Goal: Leave review/rating: Share an evaluation or opinion about a product, service, or content

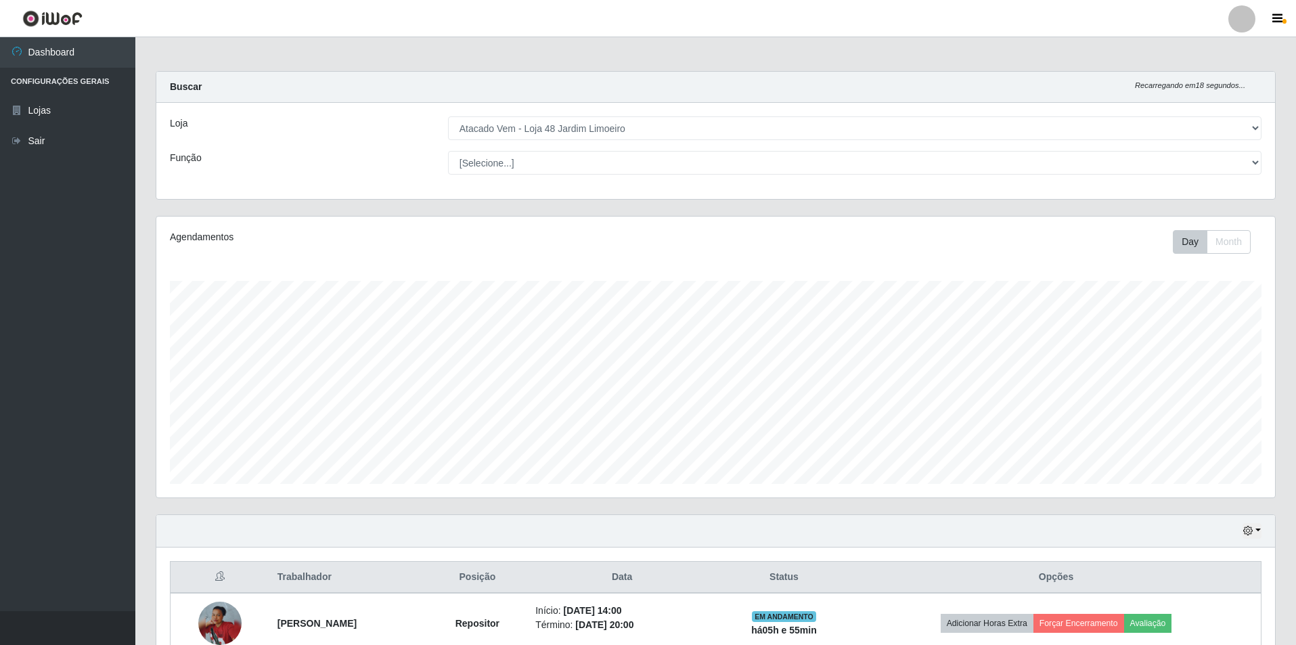
select select "449"
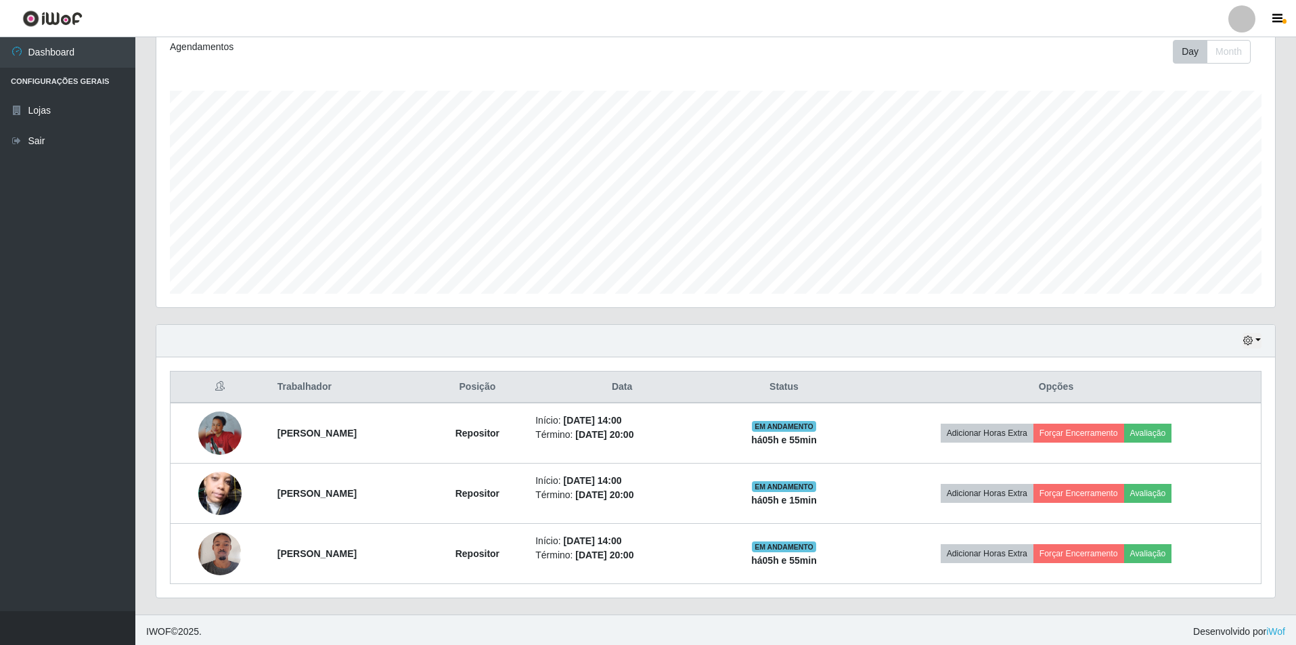
scroll to position [194, 0]
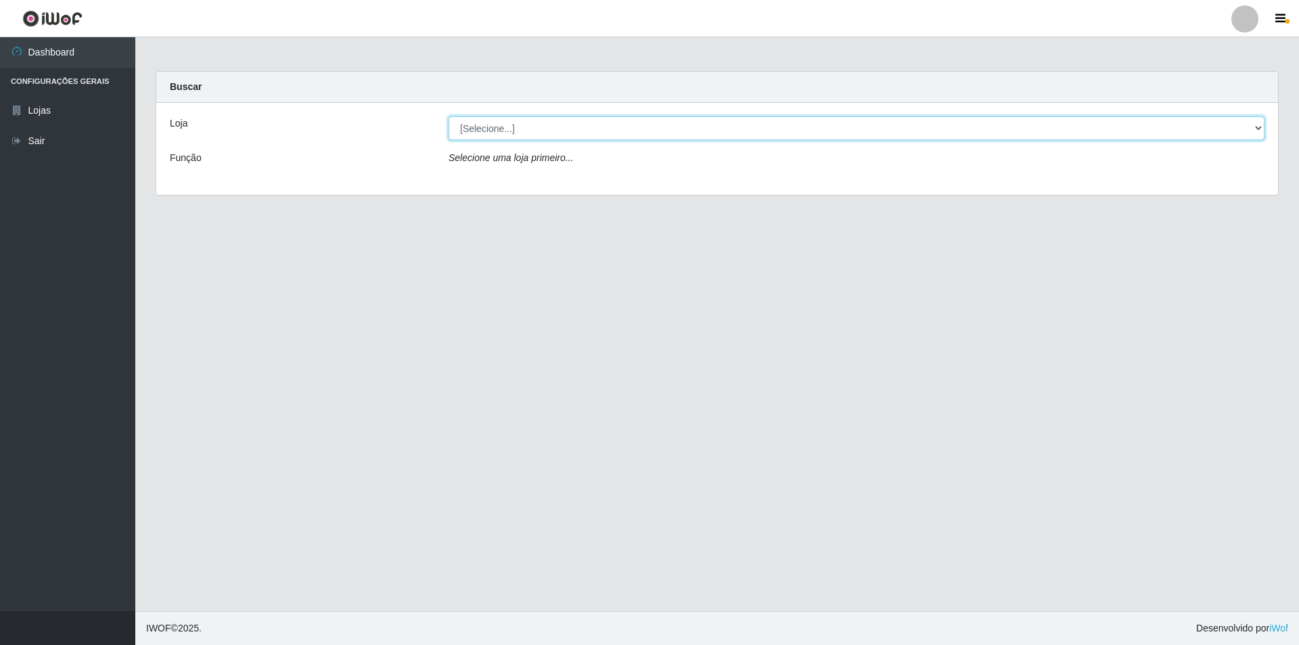
click at [643, 126] on select "[Selecione...] Atacado Vem - [STREET_ADDRESS]" at bounding box center [857, 128] width 816 height 24
select select "449"
click at [449, 116] on select "[Selecione...] Atacado Vem - [STREET_ADDRESS]" at bounding box center [857, 128] width 816 height 24
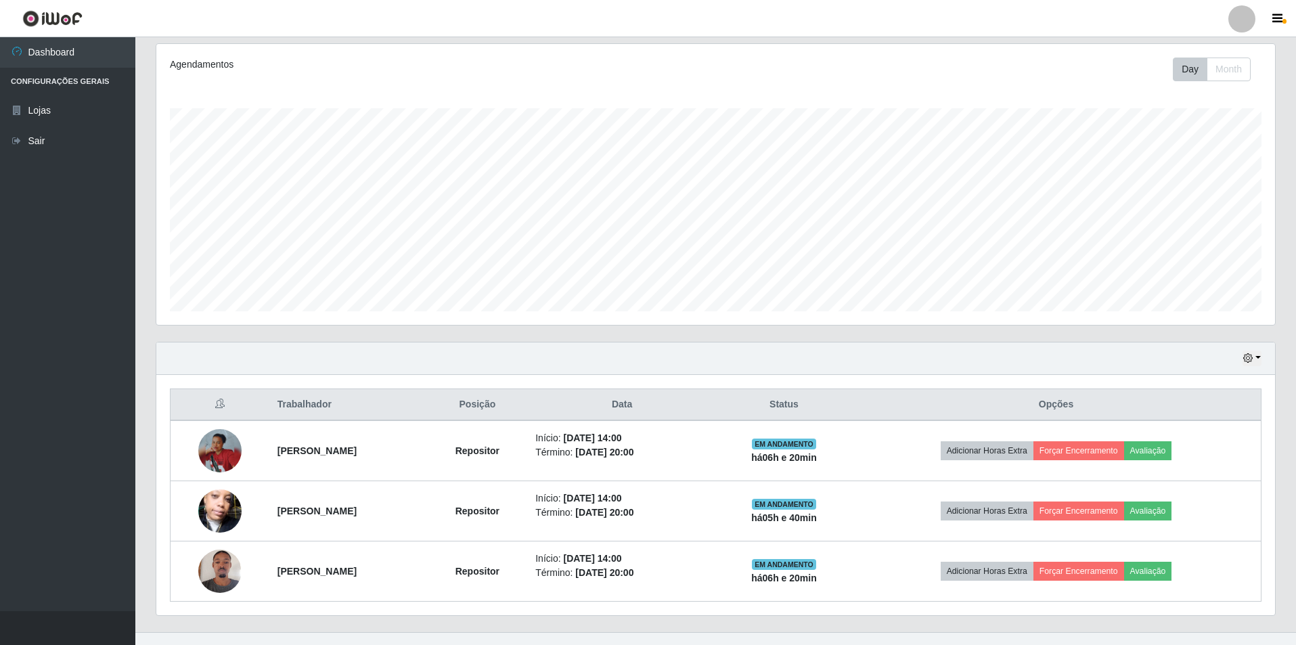
scroll to position [194, 0]
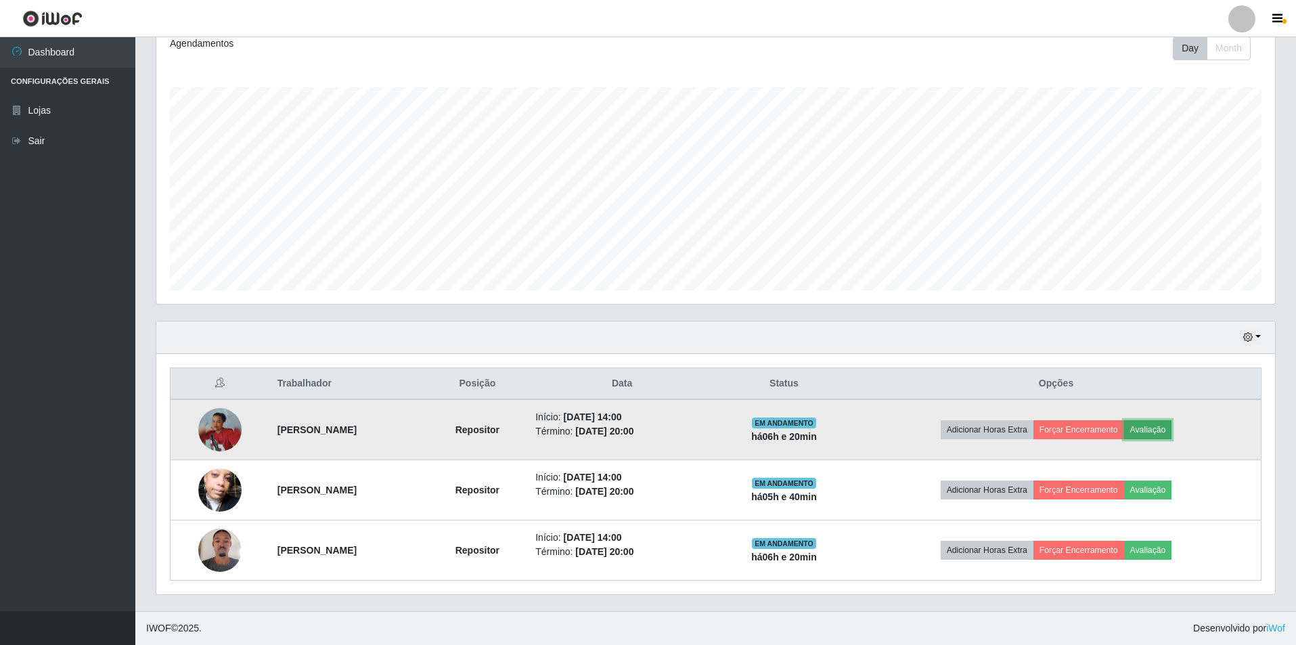
click at [643, 431] on button "Avaliação" at bounding box center [1148, 429] width 48 height 19
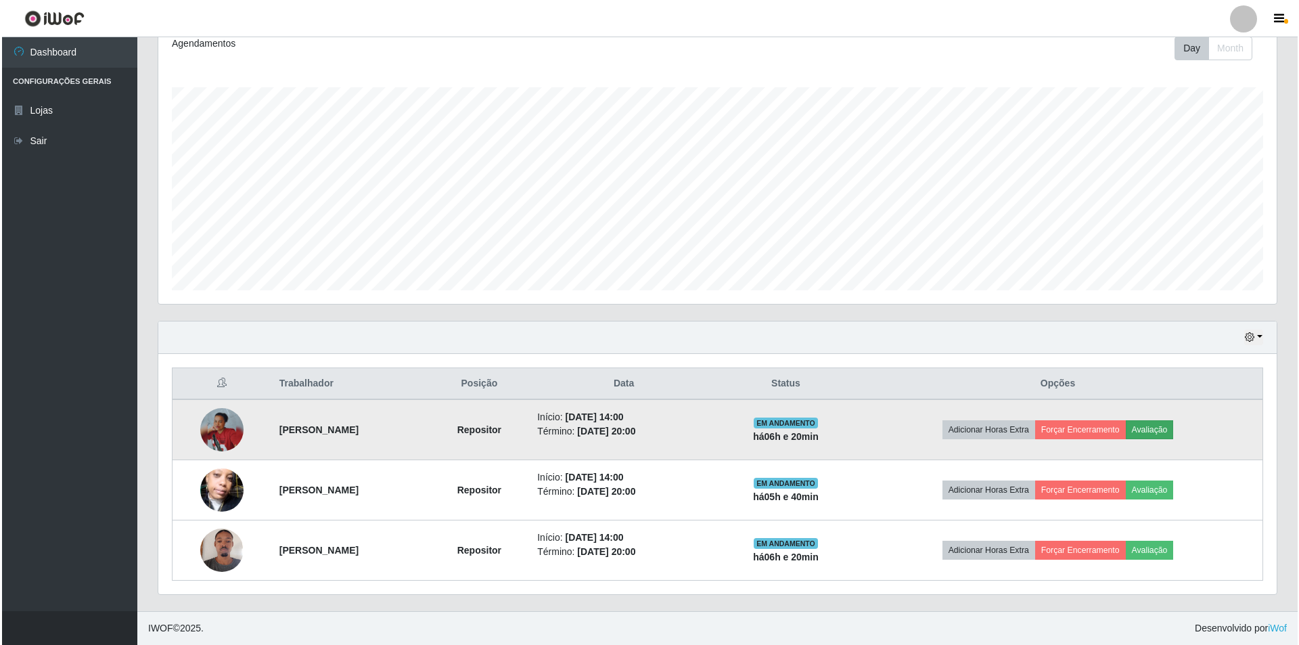
scroll to position [281, 1112]
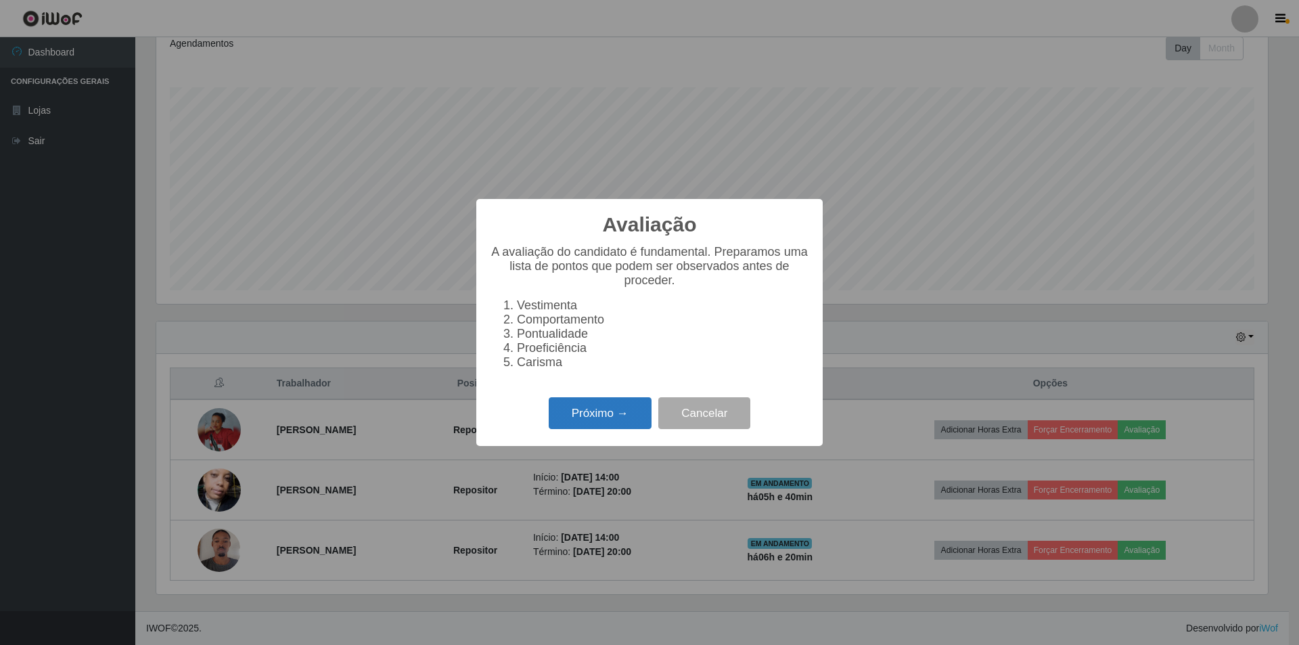
click at [611, 418] on button "Próximo →" at bounding box center [600, 413] width 103 height 32
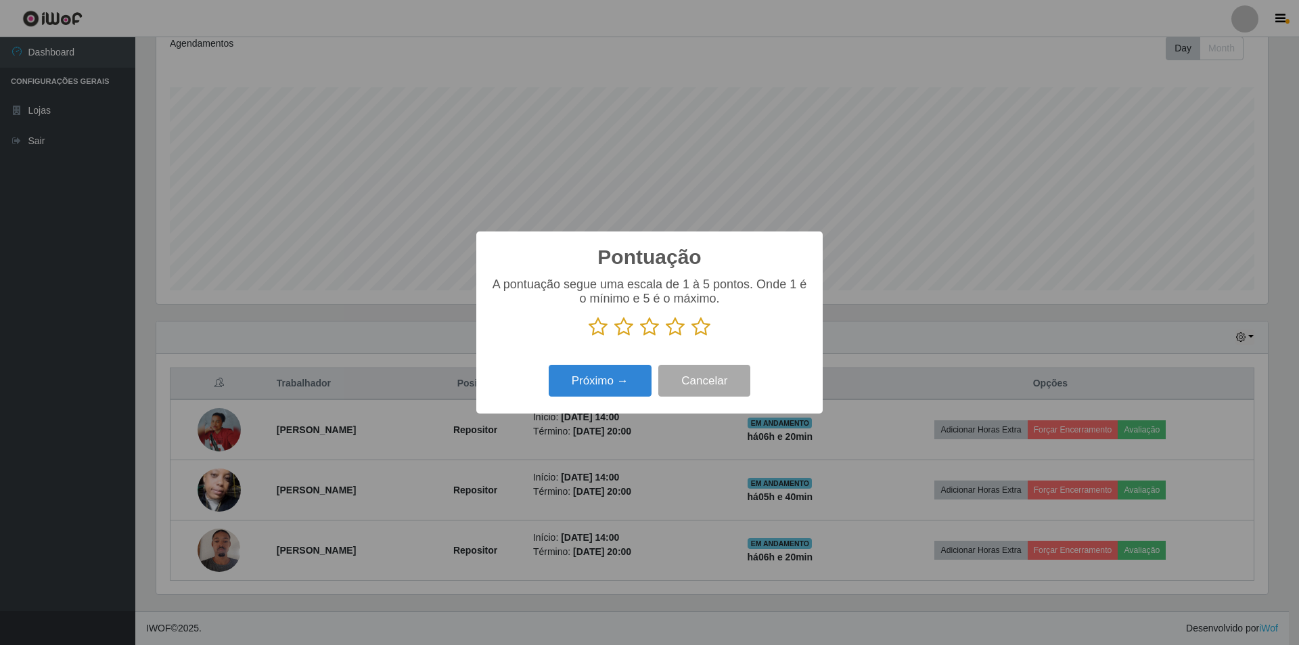
click at [643, 329] on icon at bounding box center [675, 327] width 19 height 20
click at [643, 337] on input "radio" at bounding box center [666, 337] width 0 height 0
click at [619, 390] on button "Próximo →" at bounding box center [600, 381] width 103 height 32
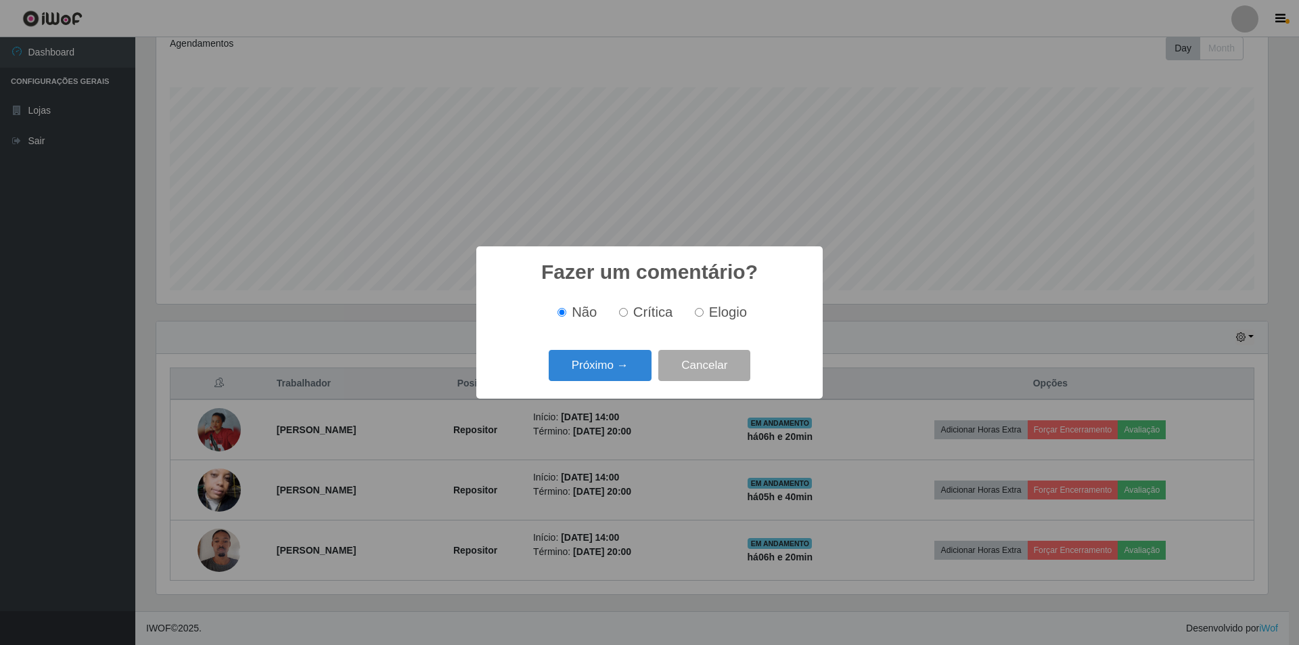
click at [643, 310] on input "Elogio" at bounding box center [699, 312] width 9 height 9
radio input "true"
click at [623, 361] on button "Próximo →" at bounding box center [600, 366] width 103 height 32
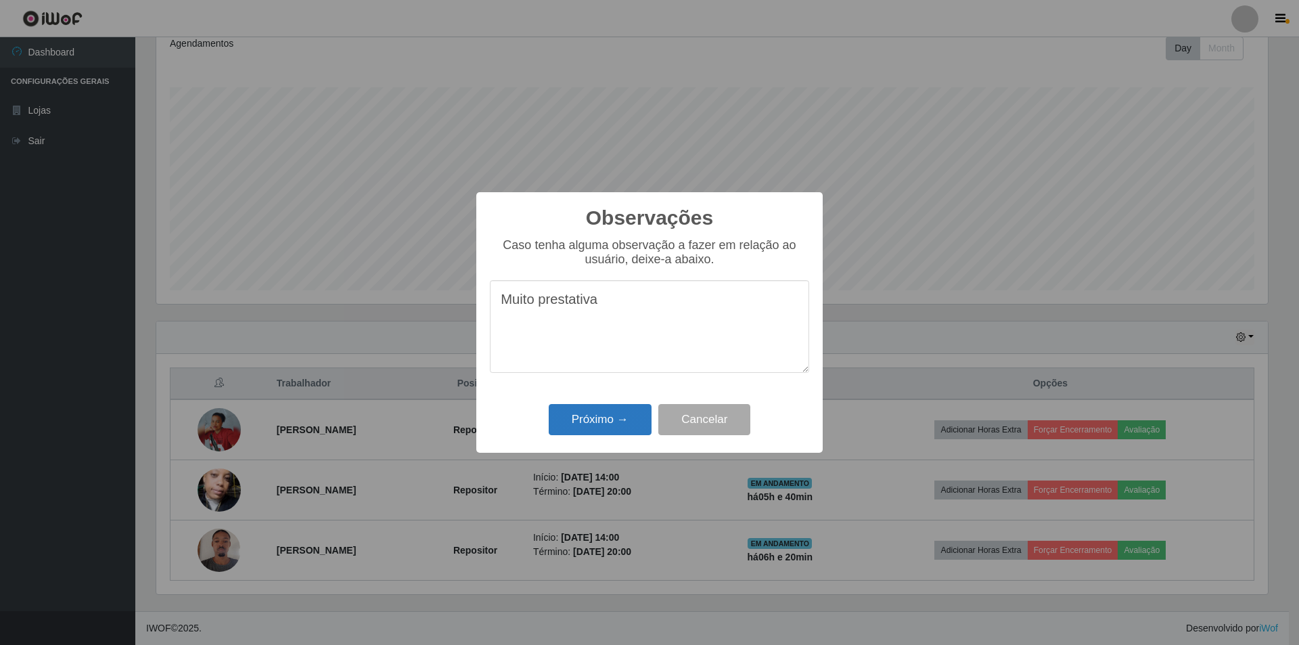
type textarea "Muito prestativa"
click at [612, 414] on button "Próximo →" at bounding box center [600, 420] width 103 height 32
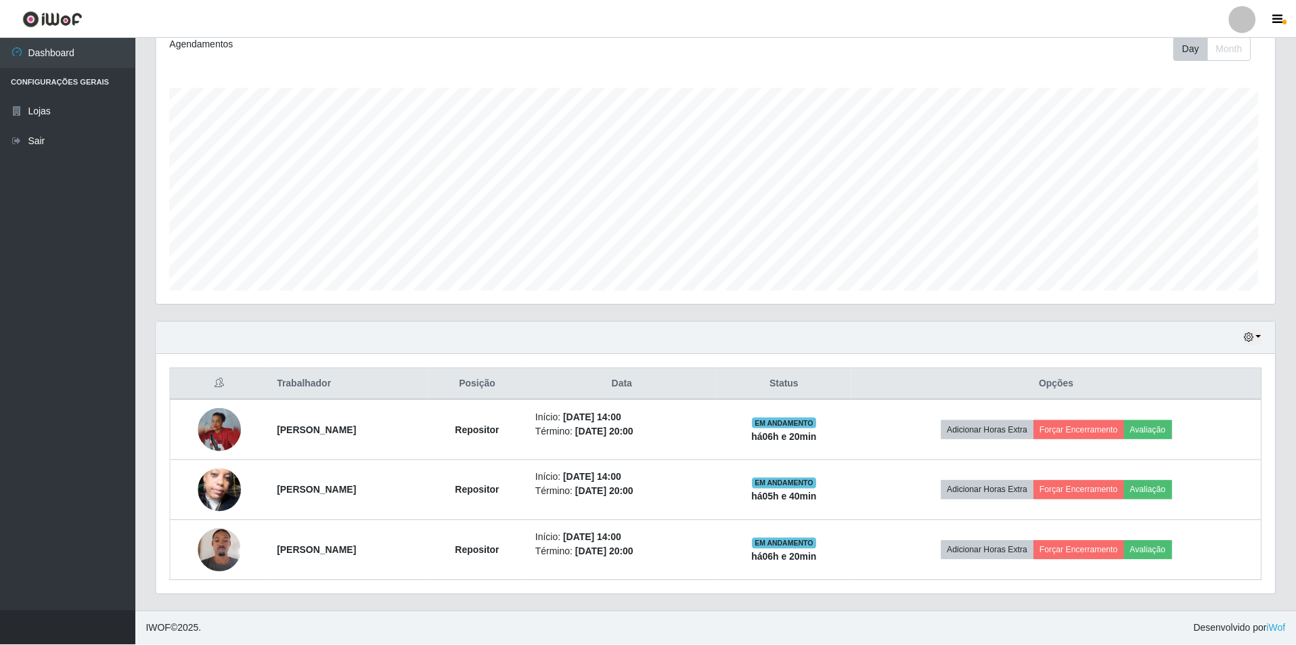
scroll to position [281, 1118]
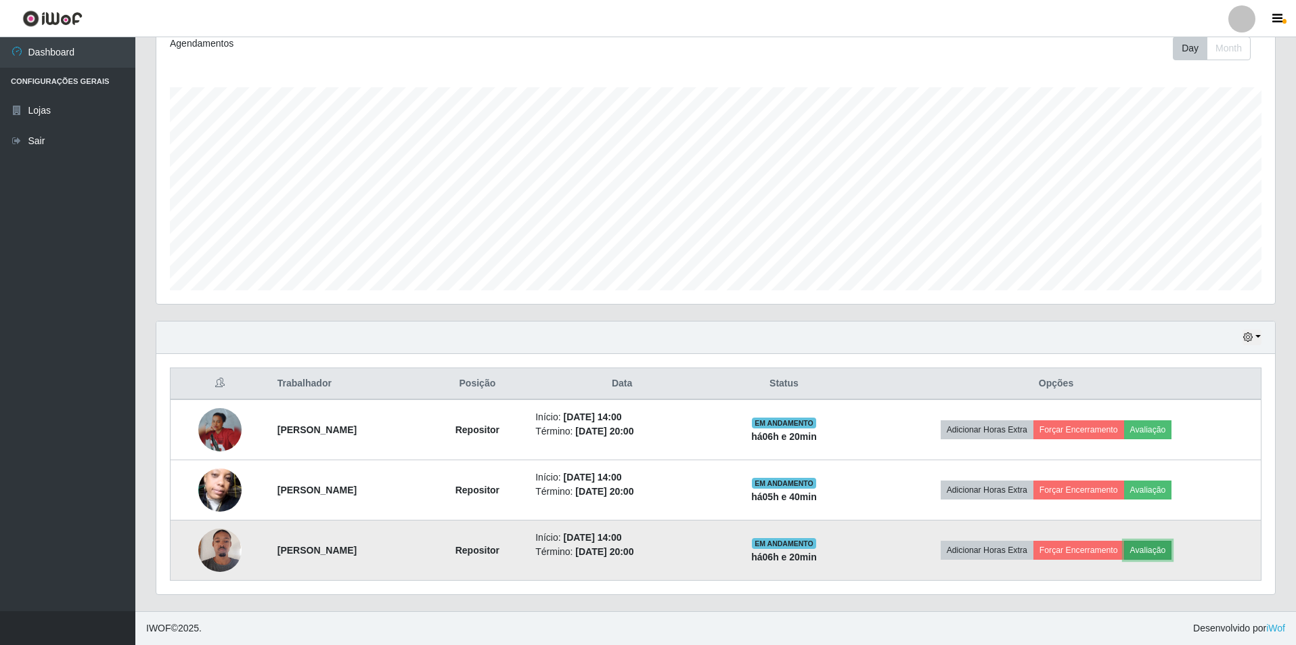
click at [643, 438] on button "Avaliação" at bounding box center [1148, 550] width 48 height 19
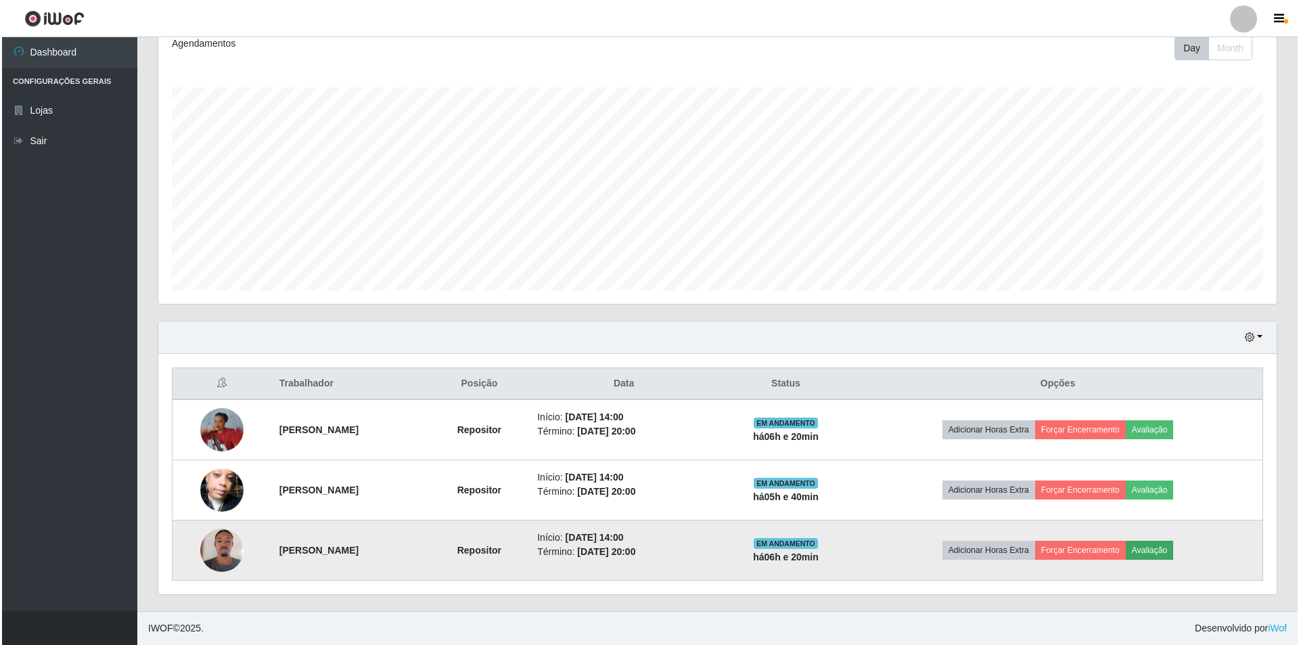
scroll to position [281, 1112]
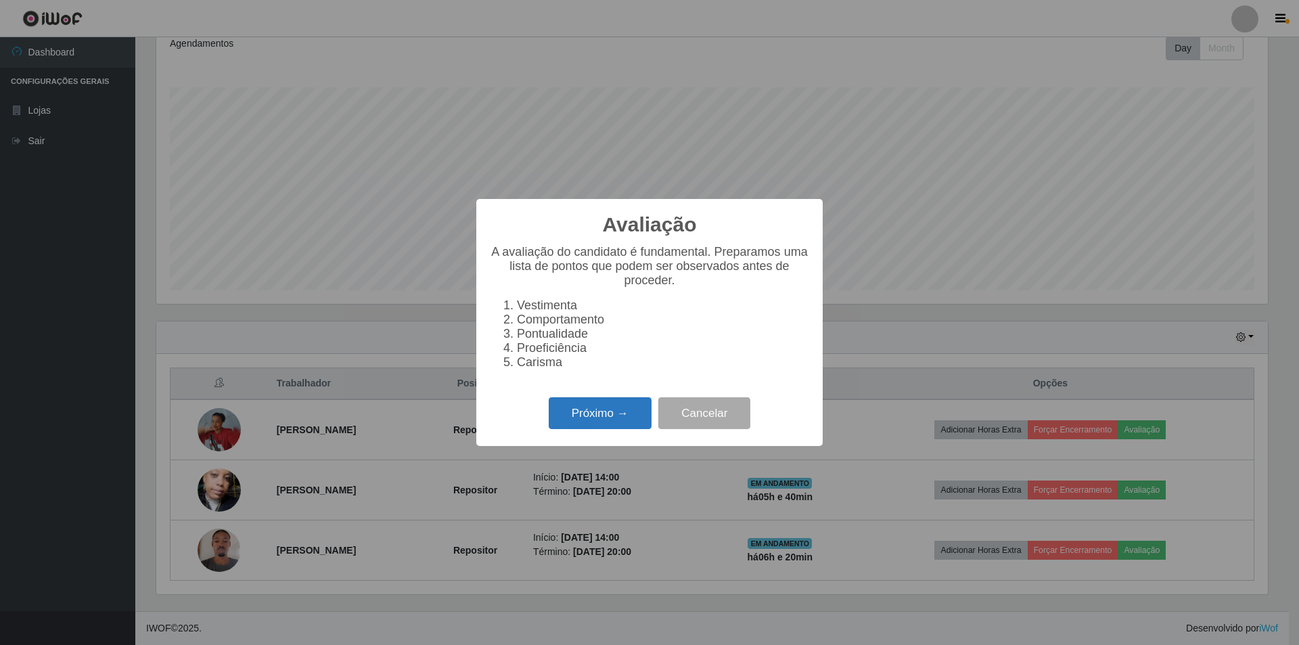
click at [603, 417] on button "Próximo →" at bounding box center [600, 413] width 103 height 32
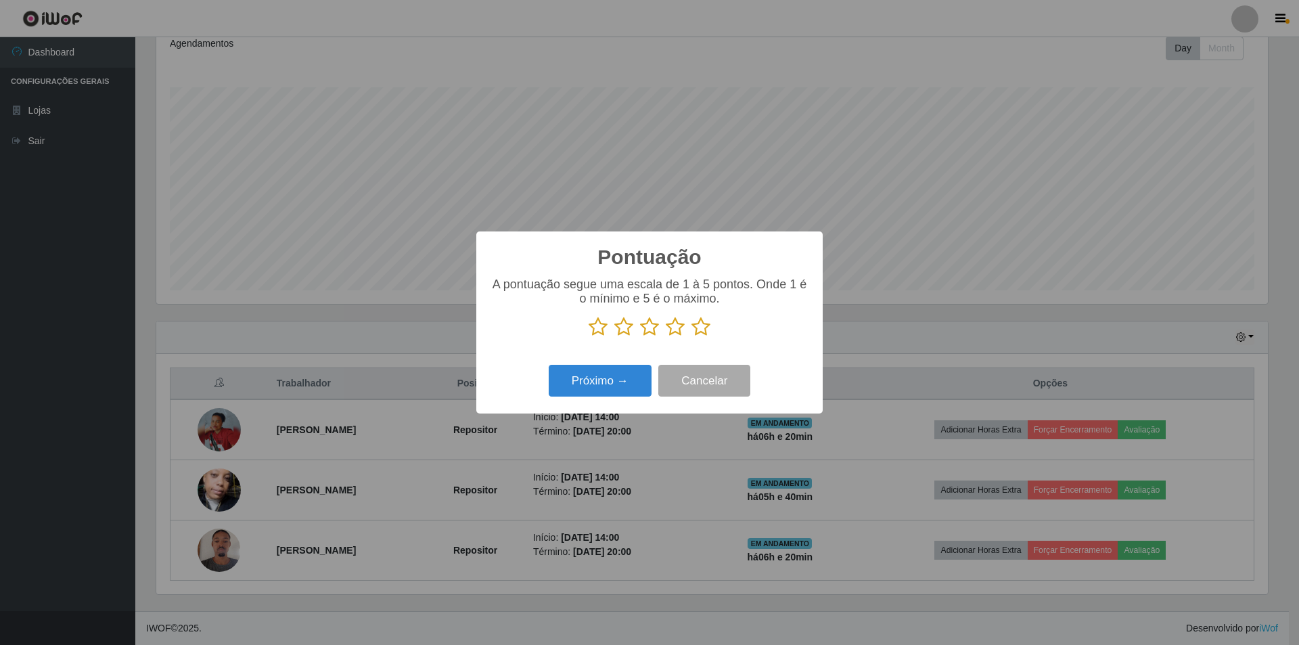
scroll to position [676353, 675523]
click at [643, 325] on icon at bounding box center [675, 327] width 19 height 20
click at [643, 337] on input "radio" at bounding box center [666, 337] width 0 height 0
click at [600, 386] on button "Próximo →" at bounding box center [600, 381] width 103 height 32
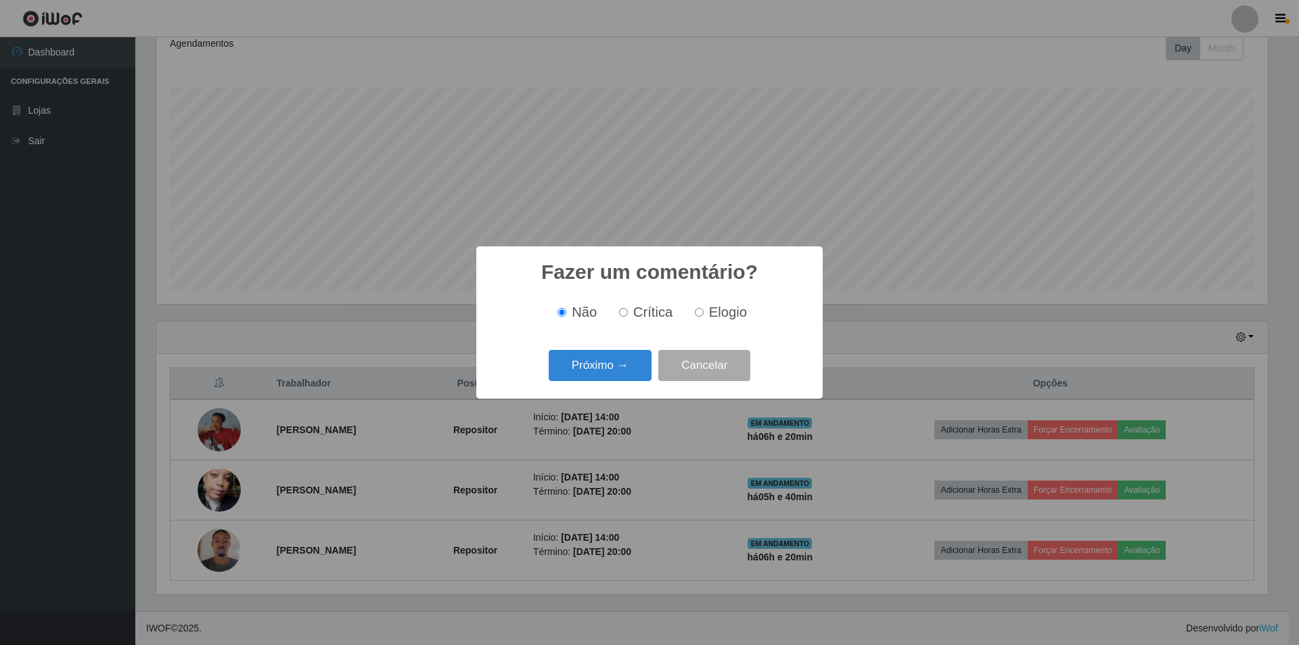
click at [643, 319] on span "Elogio" at bounding box center [728, 311] width 38 height 15
click at [643, 317] on input "Elogio" at bounding box center [699, 312] width 9 height 9
radio input "true"
click at [587, 362] on button "Próximo →" at bounding box center [600, 366] width 103 height 32
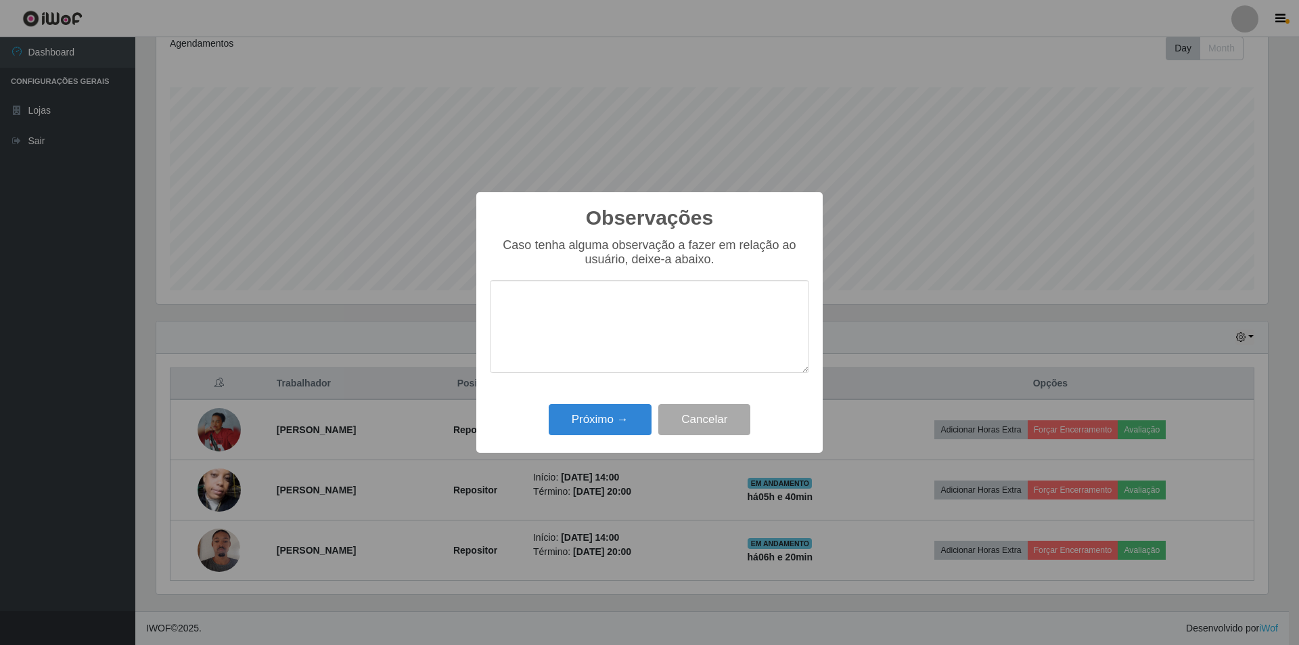
click at [528, 304] on textarea at bounding box center [649, 326] width 319 height 93
type textarea "m"
type textarea "t"
type textarea "e"
type textarea "p"
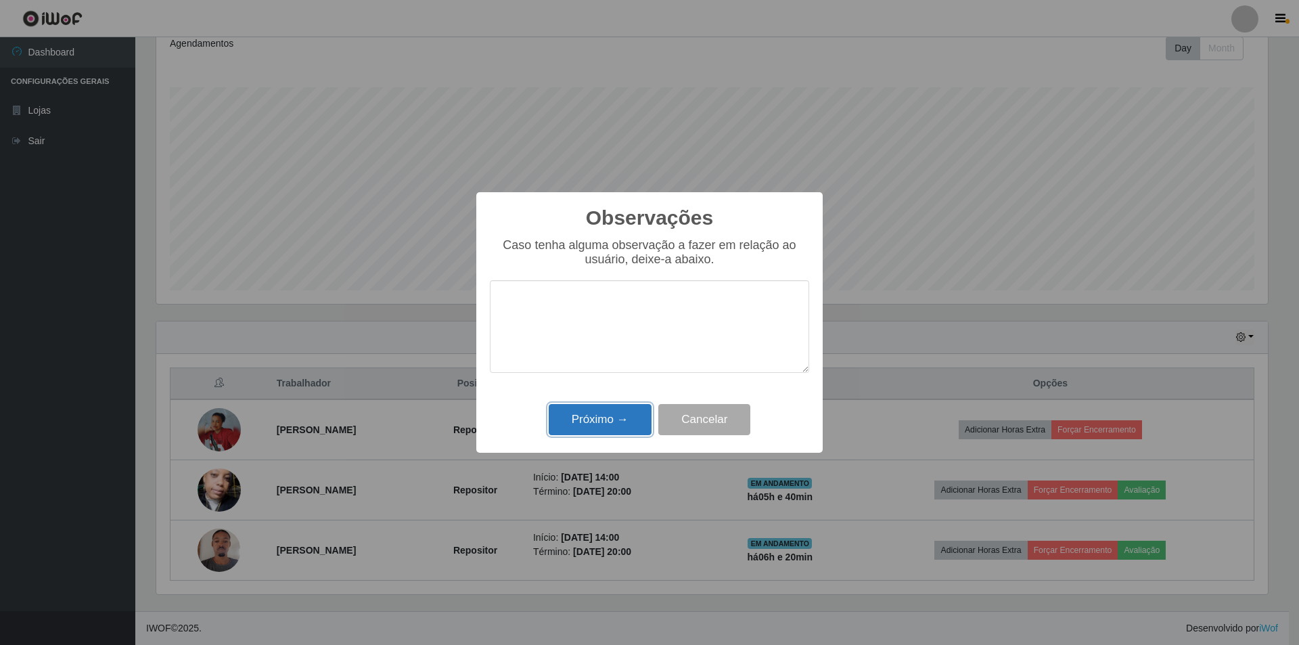
click at [600, 413] on button "Próximo →" at bounding box center [600, 420] width 103 height 32
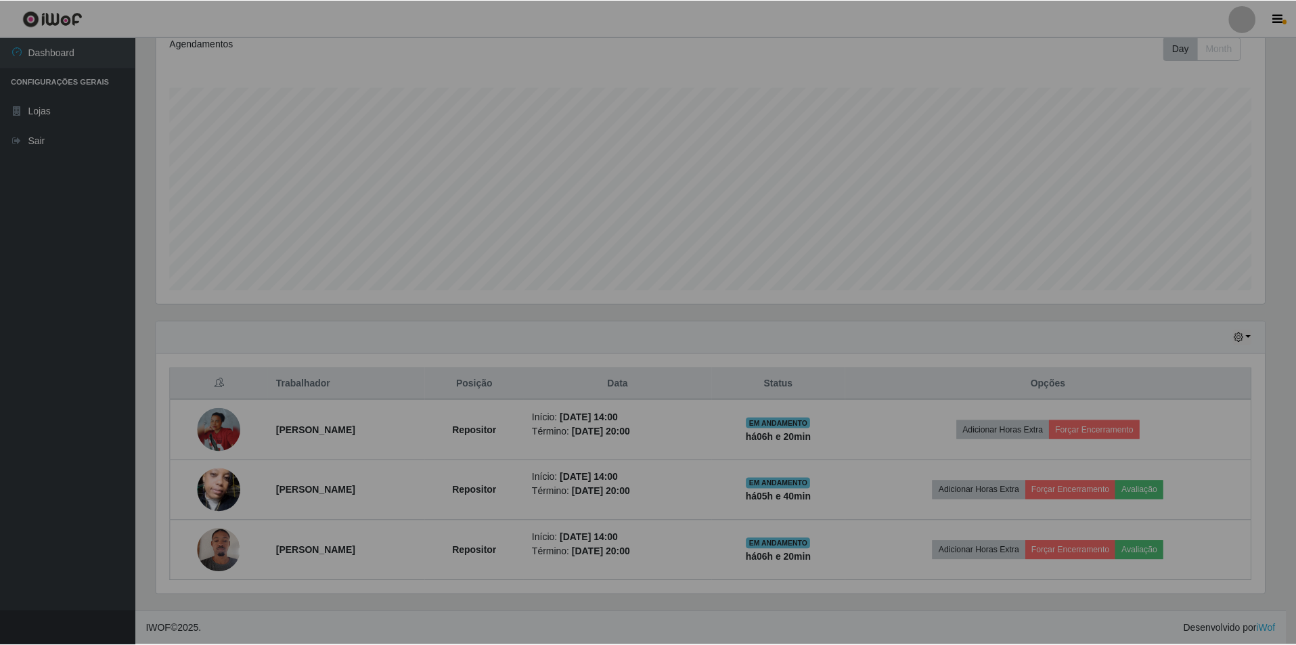
scroll to position [281, 1118]
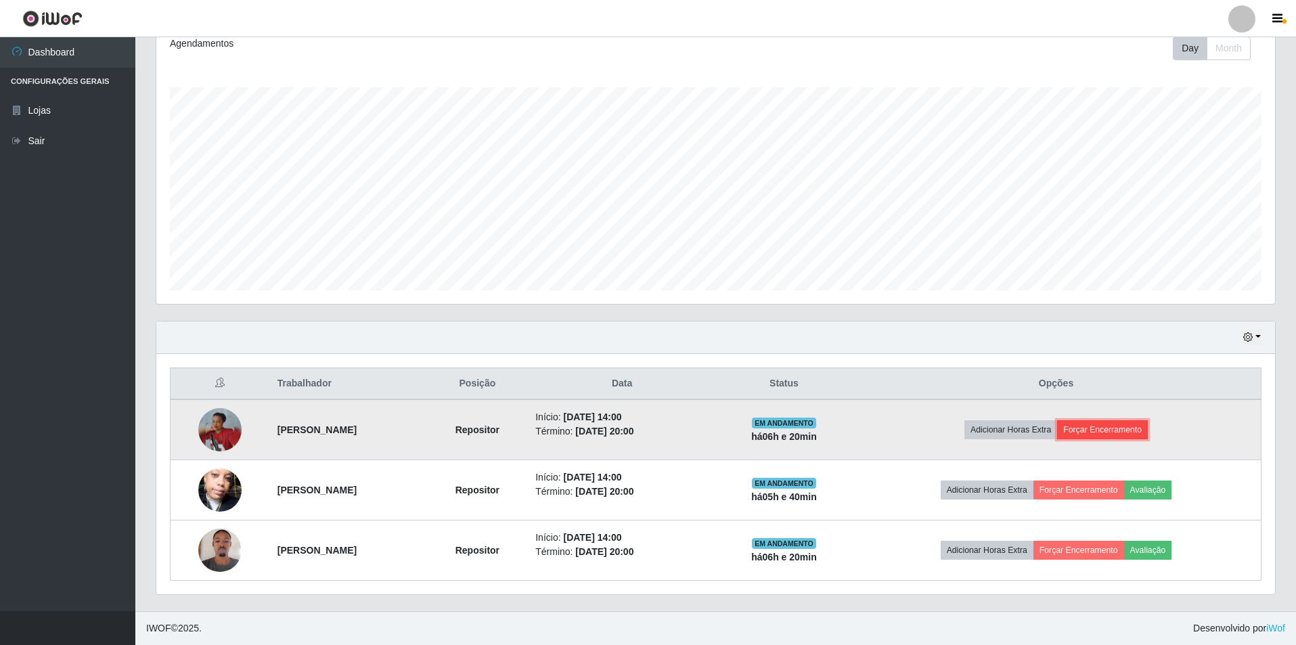
click at [643, 425] on button "Forçar Encerramento" at bounding box center [1102, 429] width 91 height 19
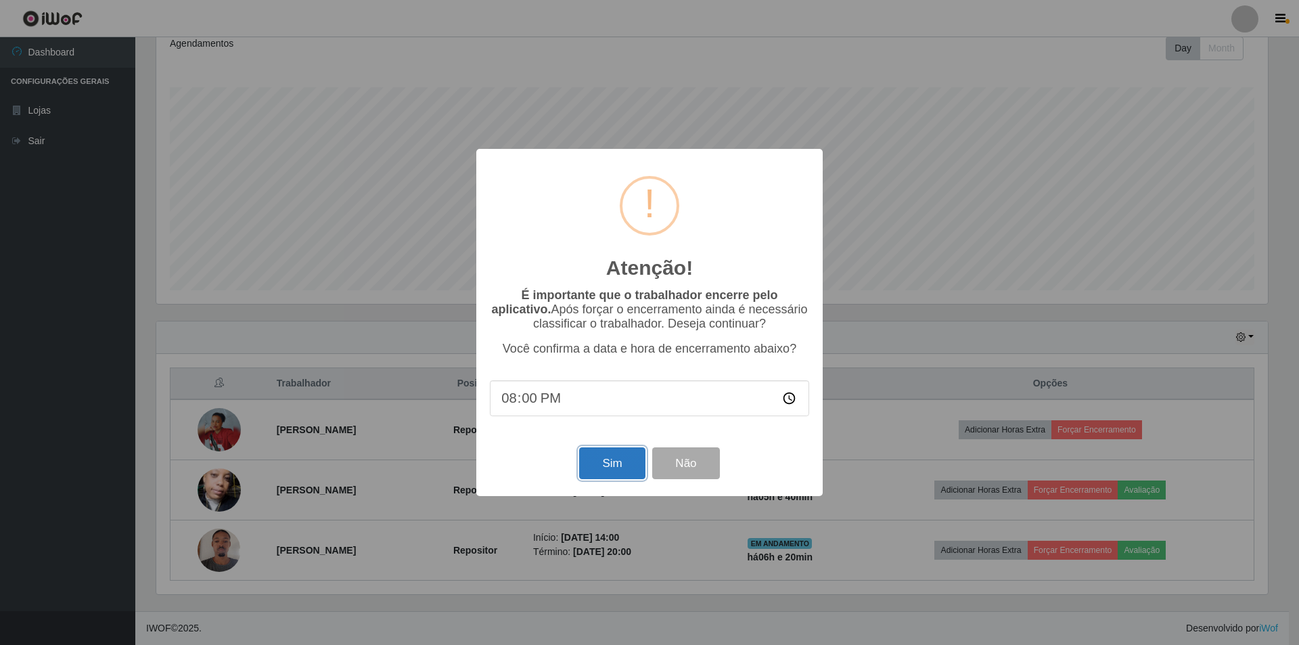
click at [626, 438] on button "Sim" at bounding box center [612, 463] width 66 height 32
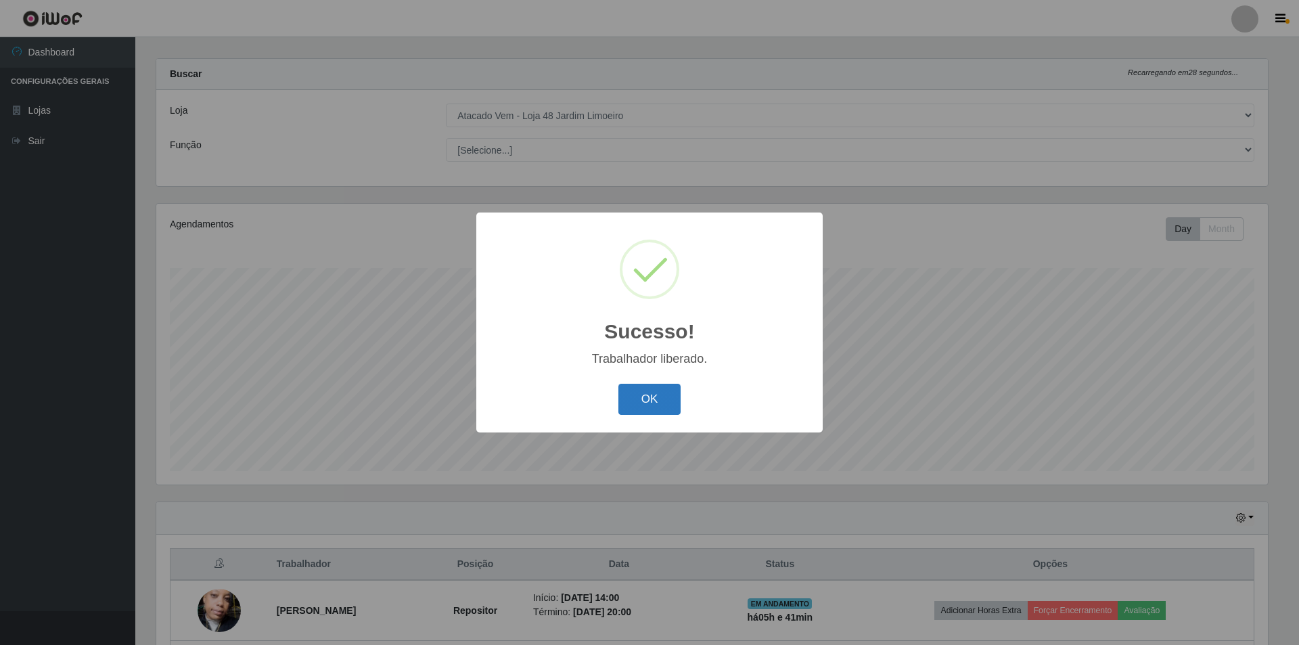
click at [643, 389] on button "OK" at bounding box center [649, 400] width 63 height 32
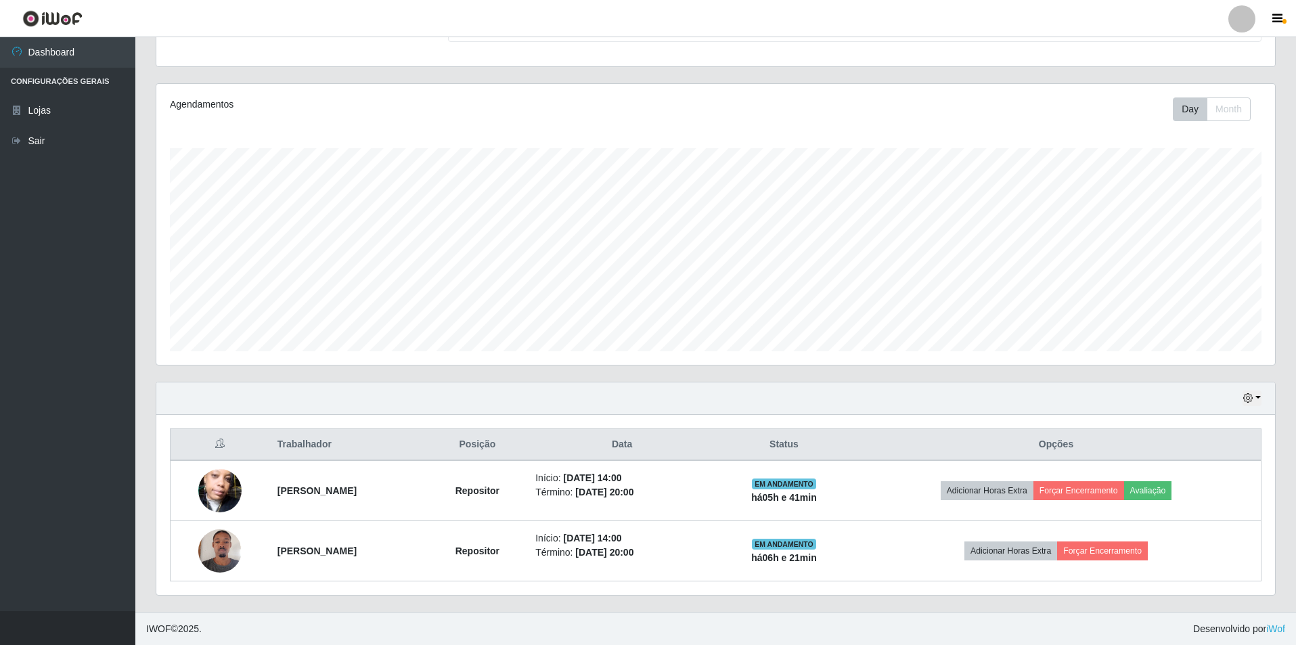
scroll to position [133, 0]
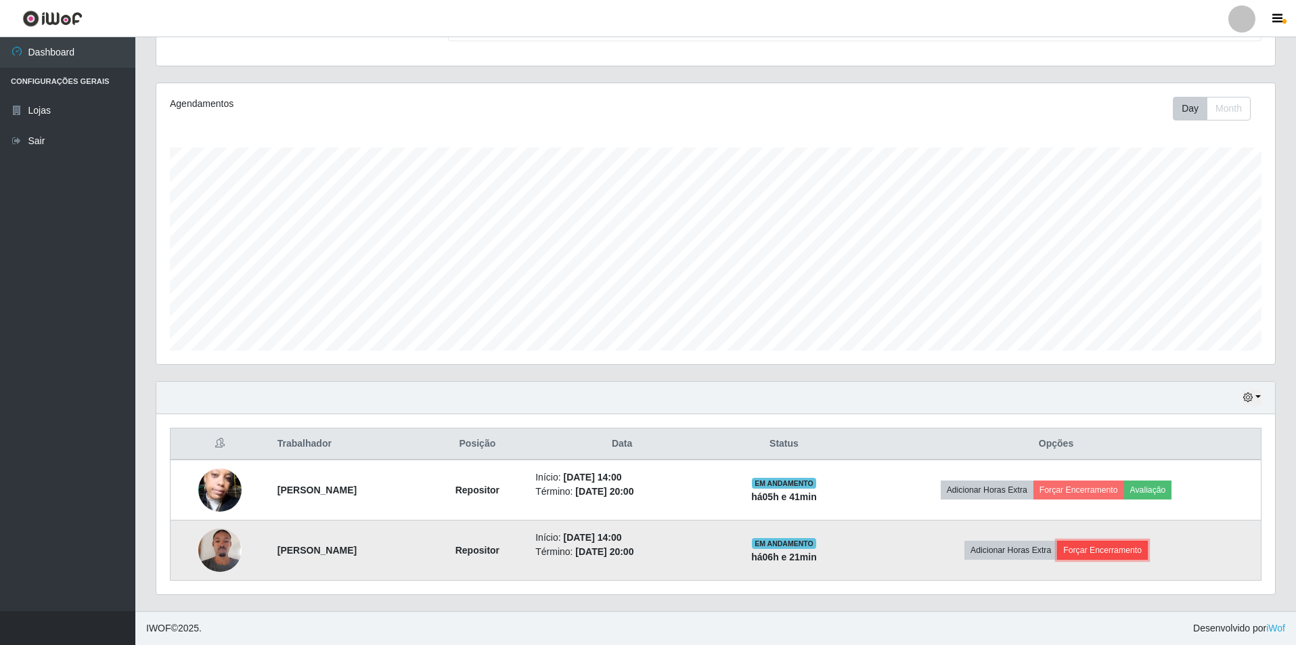
click at [643, 438] on button "Forçar Encerramento" at bounding box center [1102, 550] width 91 height 19
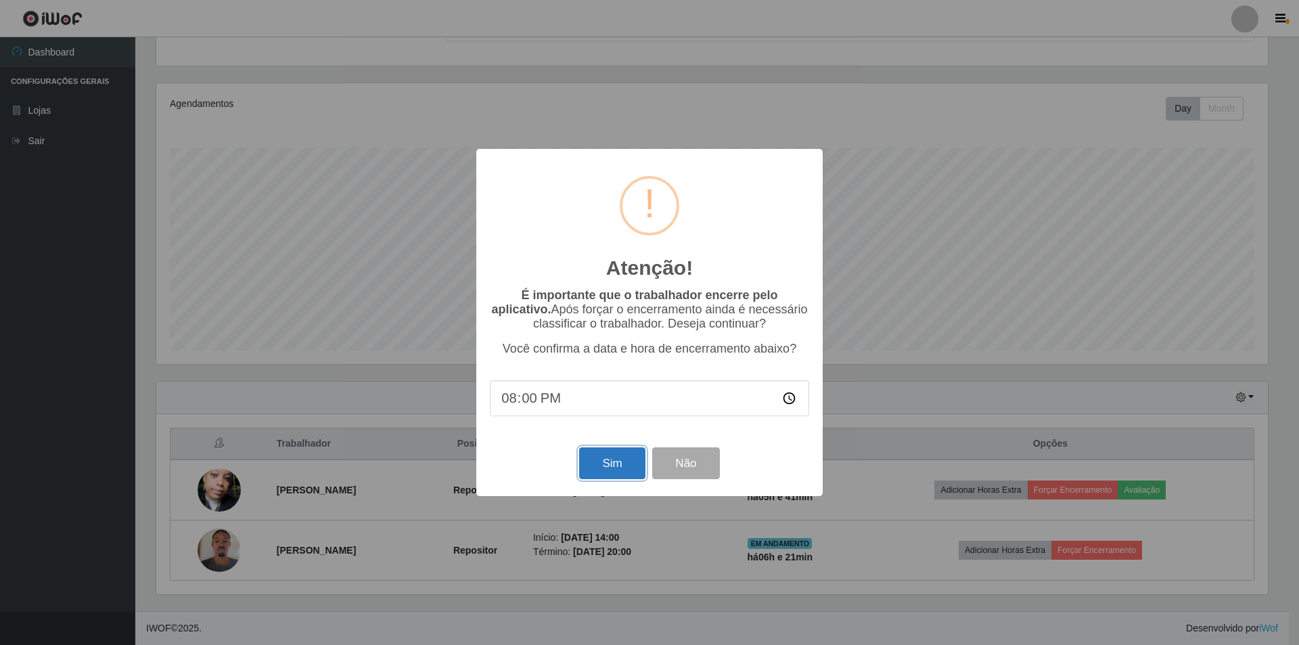
click at [612, 438] on button "Sim" at bounding box center [612, 463] width 66 height 32
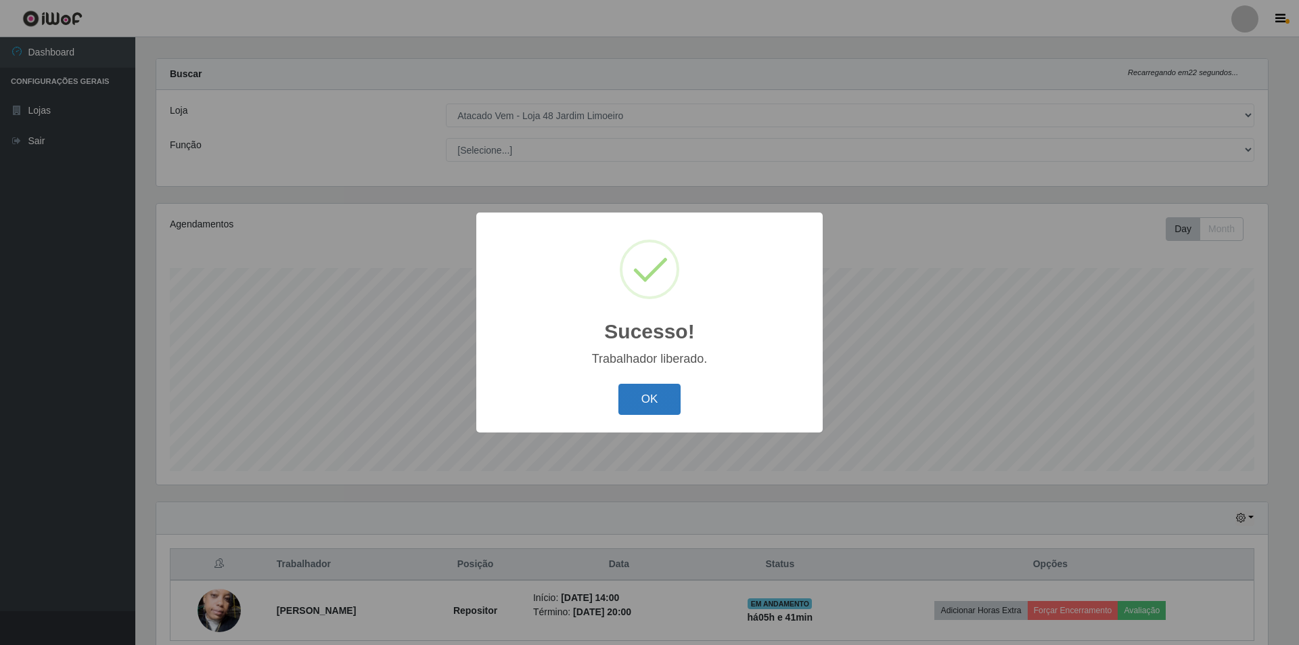
click at [643, 395] on button "OK" at bounding box center [649, 400] width 63 height 32
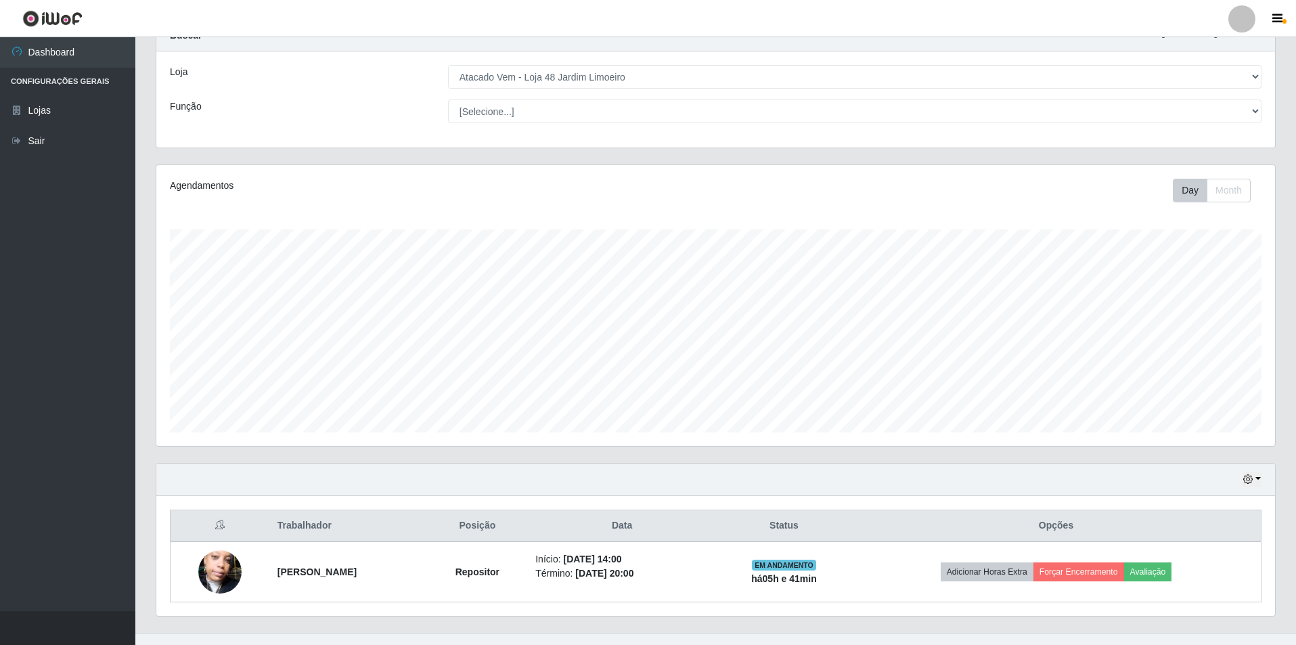
scroll to position [73, 0]
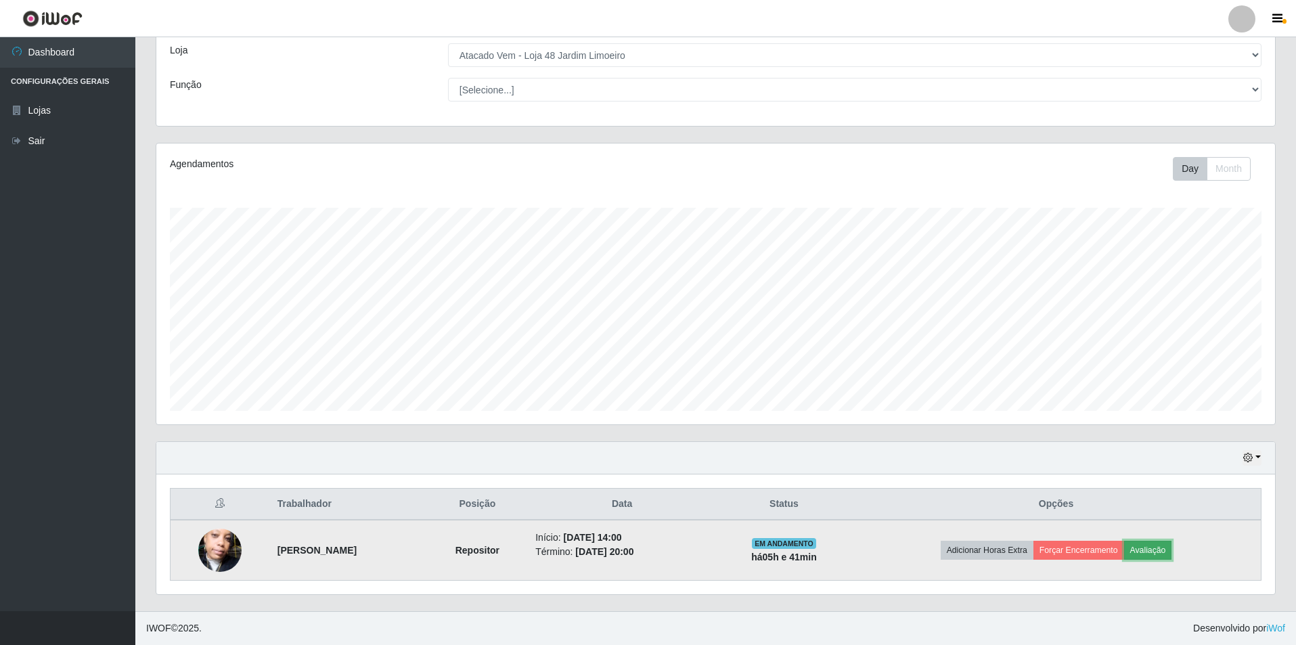
click at [643, 438] on button "Avaliação" at bounding box center [1148, 550] width 48 height 19
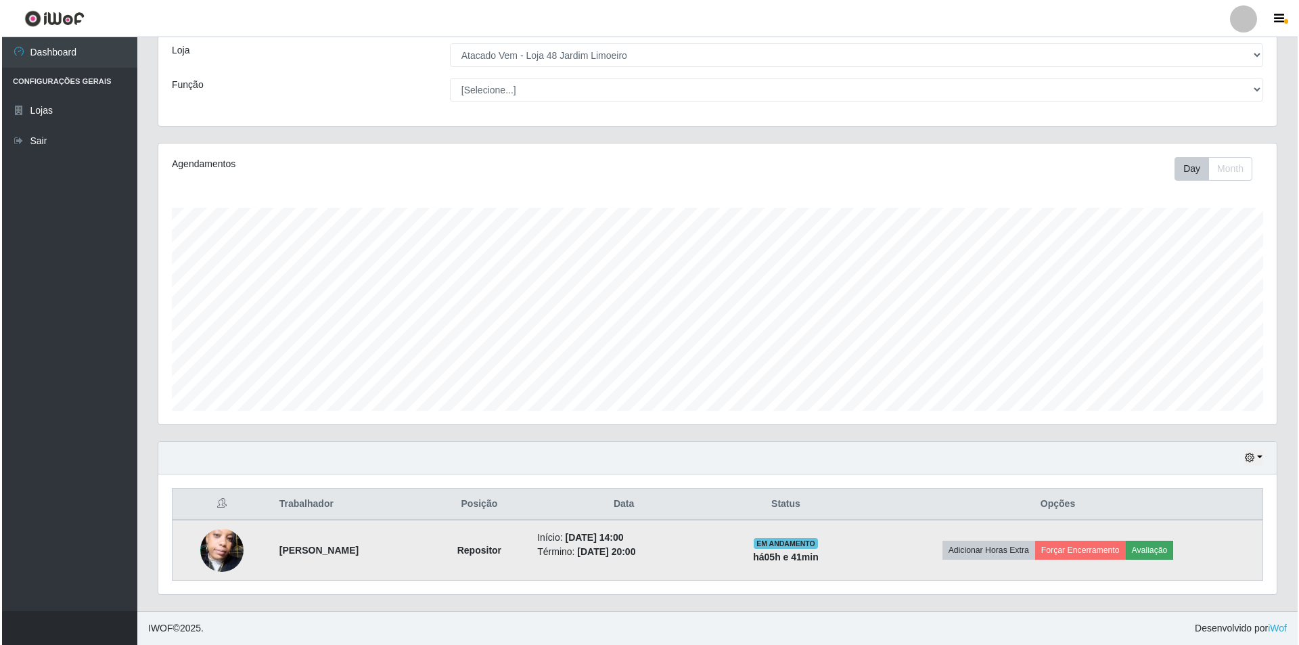
scroll to position [281, 1112]
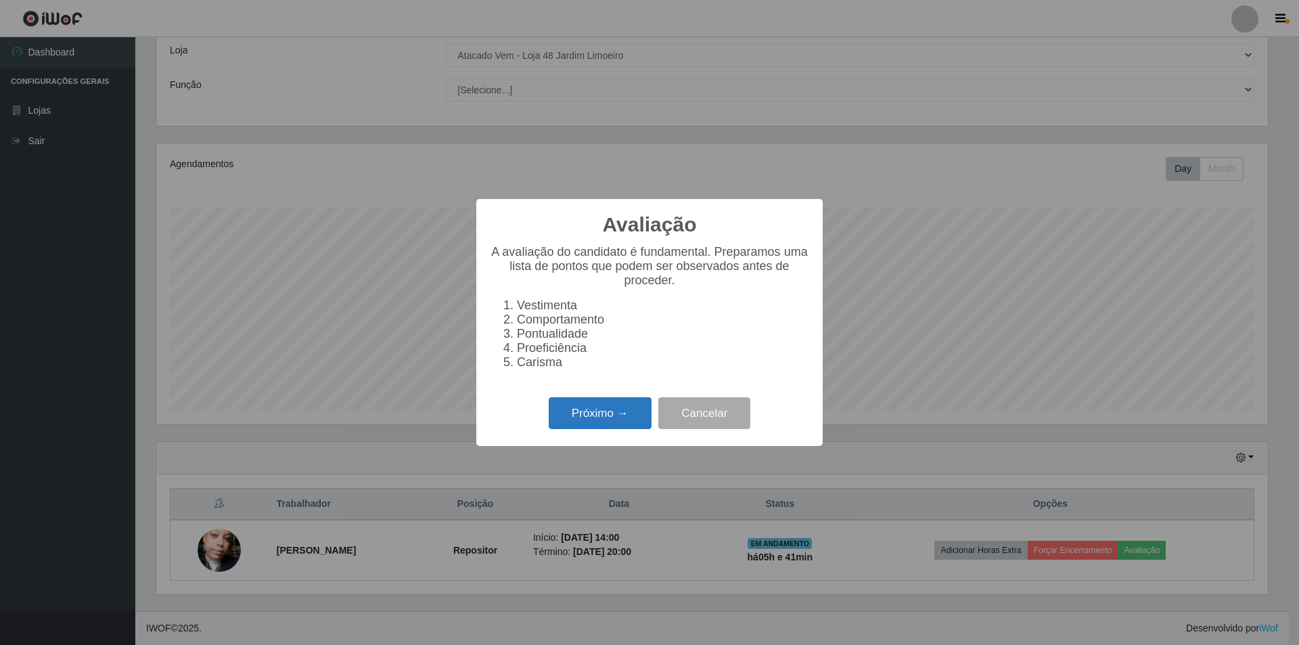
click at [597, 428] on button "Próximo →" at bounding box center [600, 413] width 103 height 32
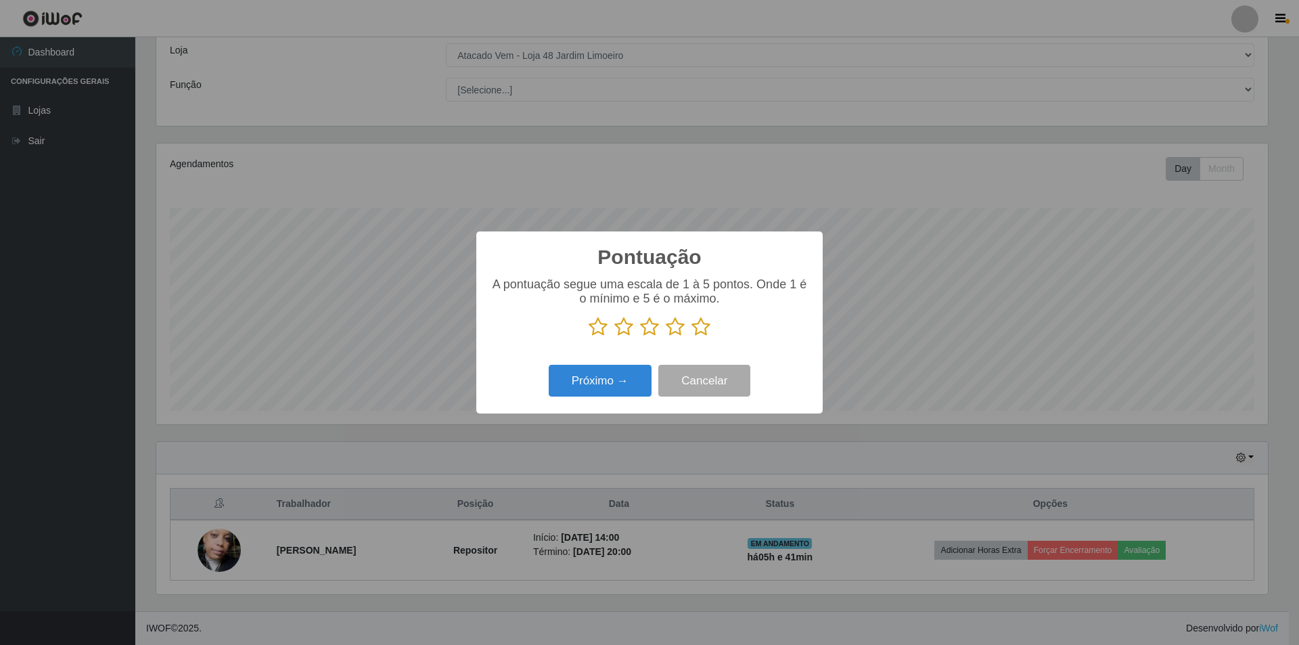
click at [643, 328] on icon at bounding box center [675, 327] width 19 height 20
click at [643, 337] on input "radio" at bounding box center [666, 337] width 0 height 0
click at [620, 374] on button "Próximo →" at bounding box center [600, 381] width 103 height 32
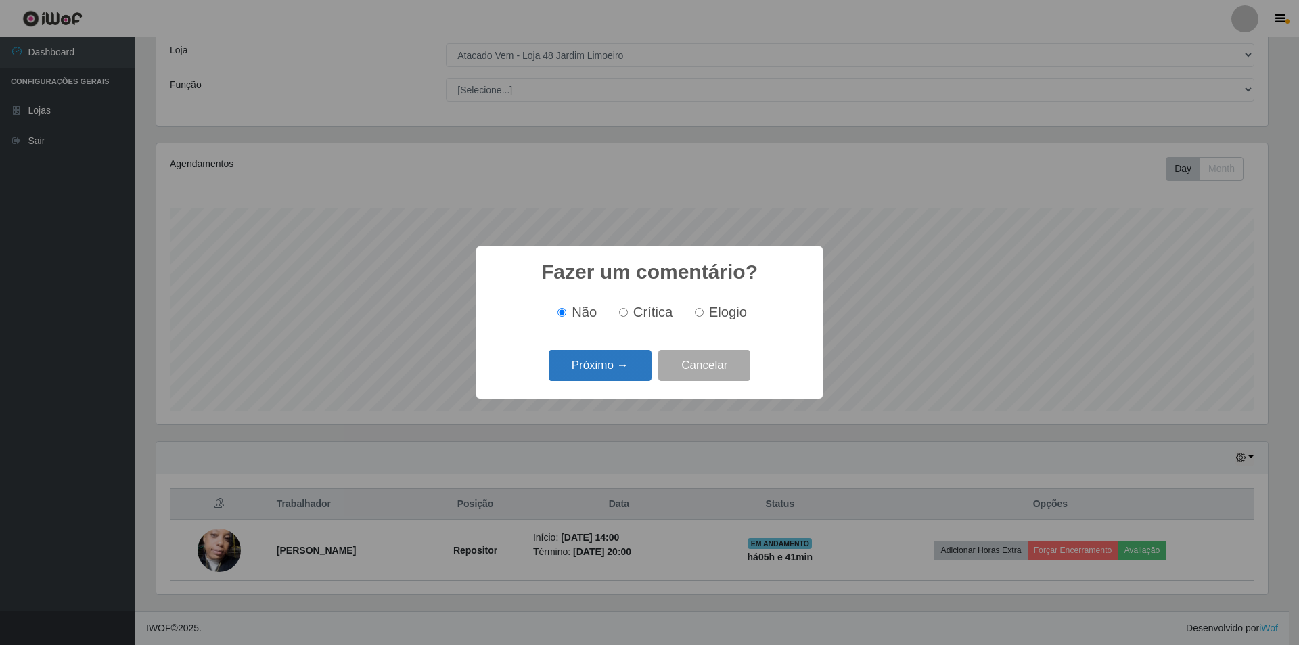
click at [611, 374] on button "Próximo →" at bounding box center [600, 366] width 103 height 32
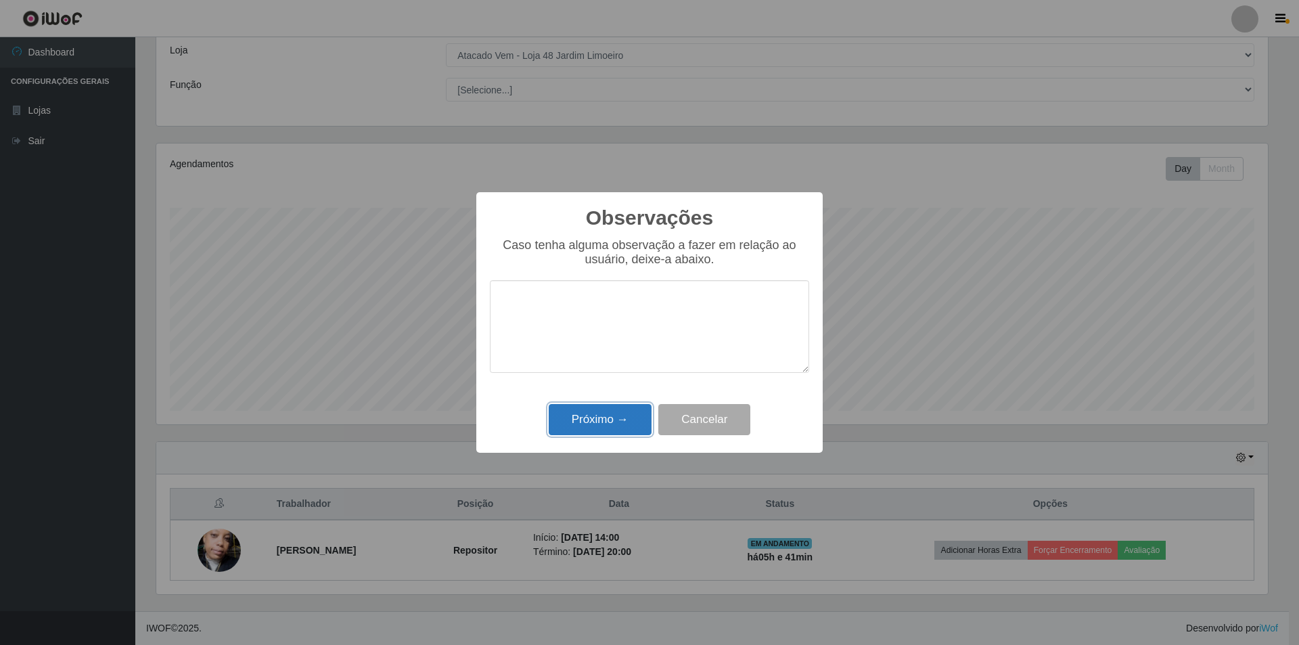
click at [595, 415] on button "Próximo →" at bounding box center [600, 420] width 103 height 32
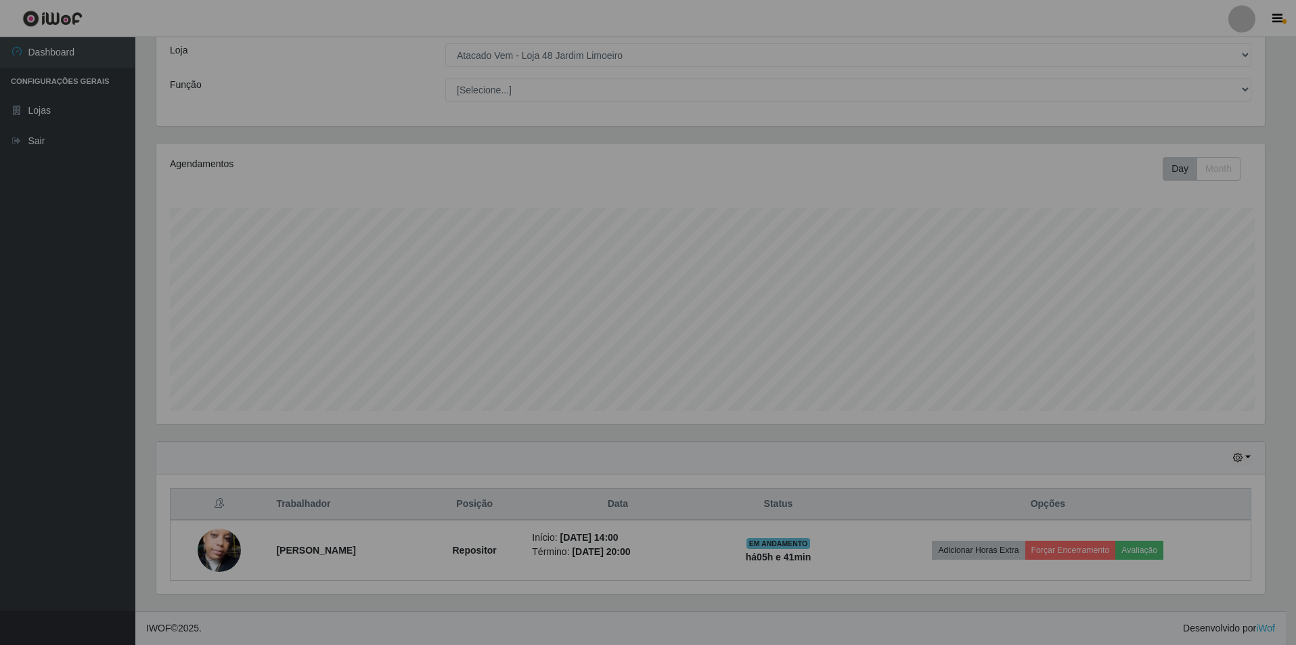
scroll to position [281, 1118]
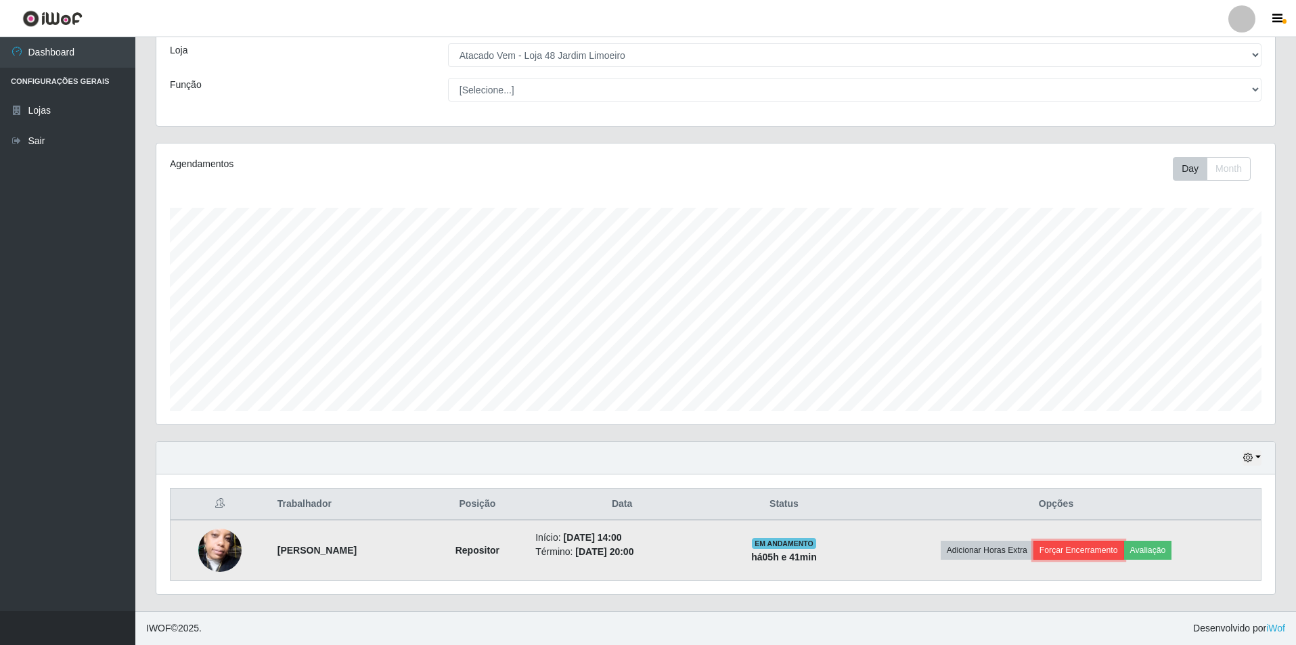
click at [643, 438] on button "Forçar Encerramento" at bounding box center [1078, 550] width 91 height 19
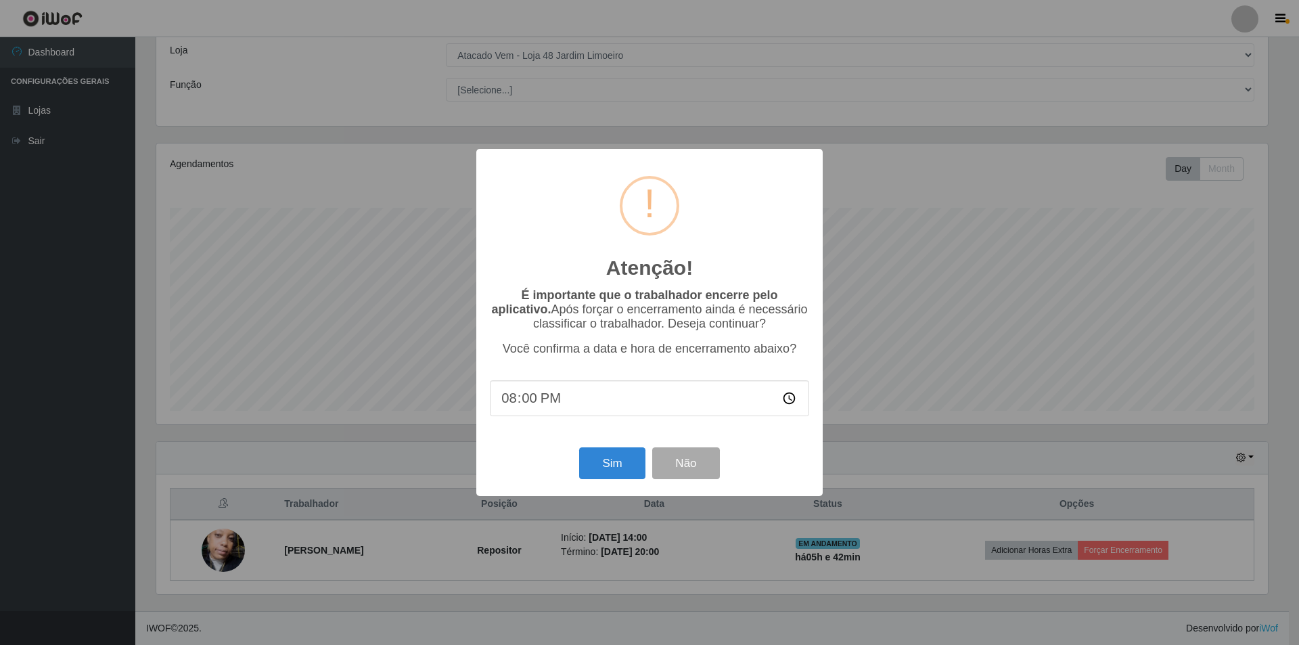
click at [523, 401] on input "20:00" at bounding box center [649, 398] width 319 height 36
type input "20:20"
click at [607, 438] on button "Sim" at bounding box center [612, 463] width 66 height 32
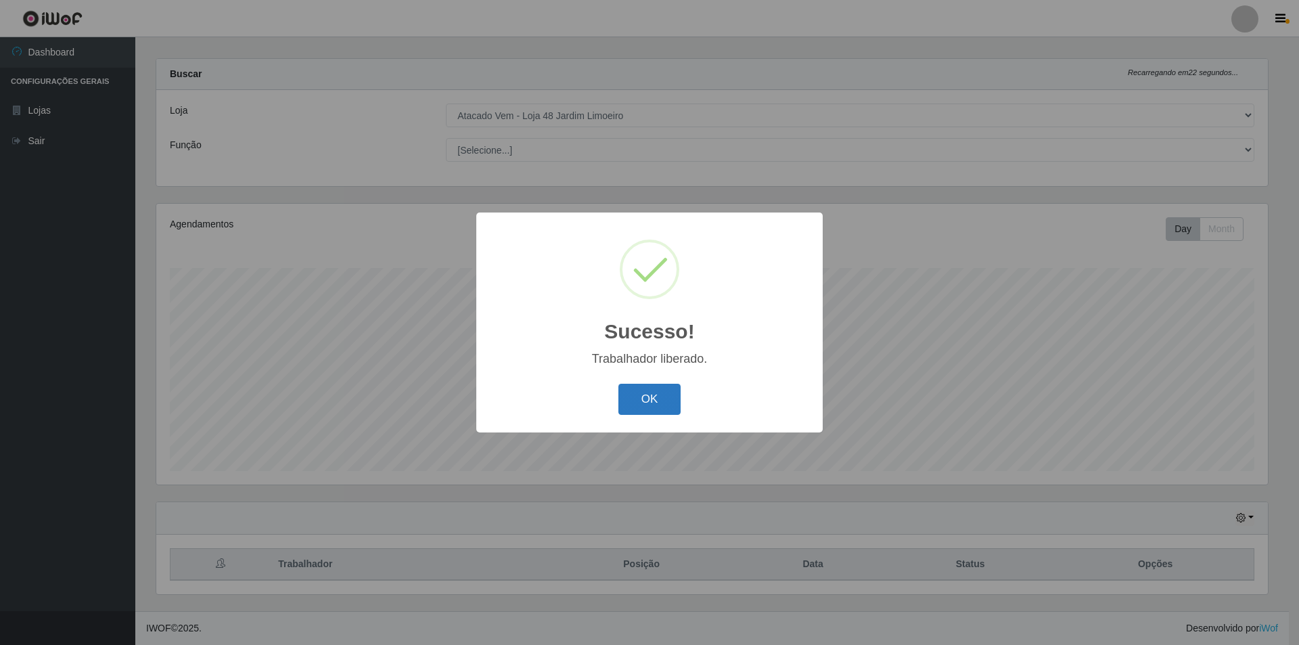
click at [635, 401] on button "OK" at bounding box center [649, 400] width 63 height 32
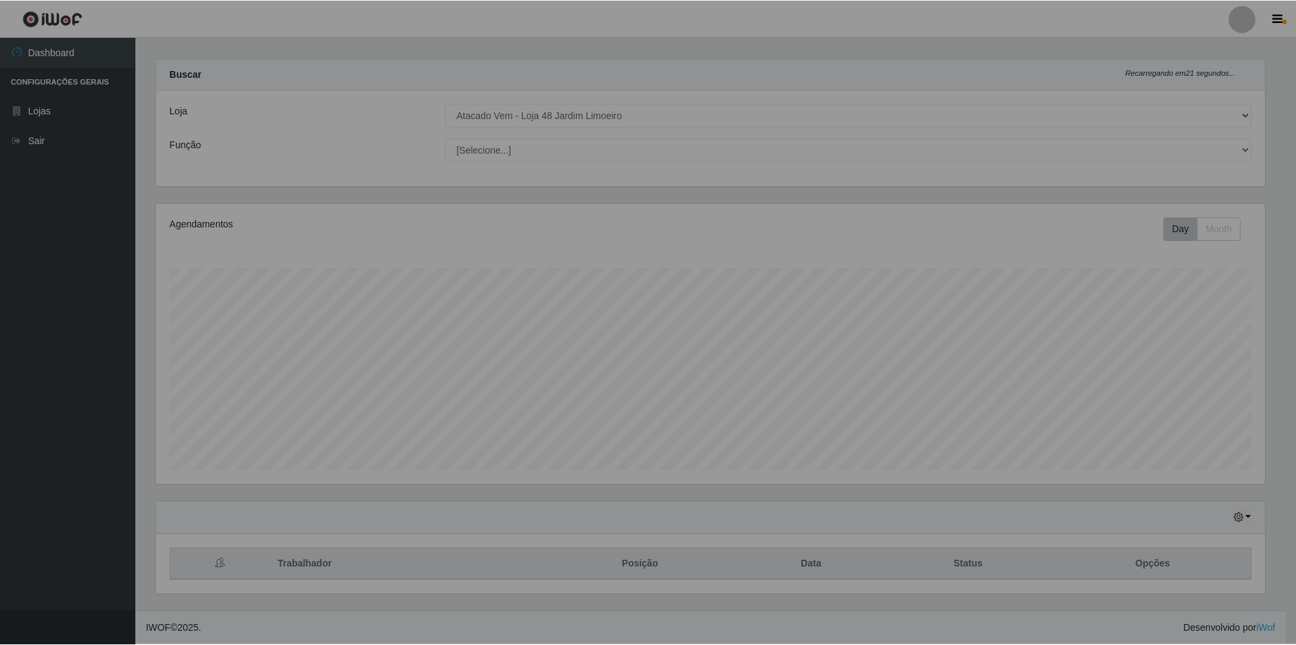
scroll to position [281, 1118]
